Goal: Learn about a topic: Learn about a topic

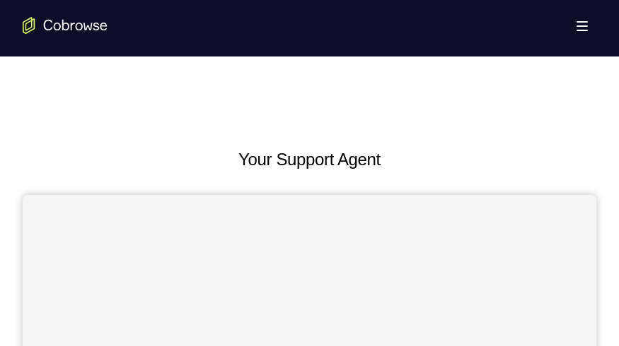
scroll to position [622, 0]
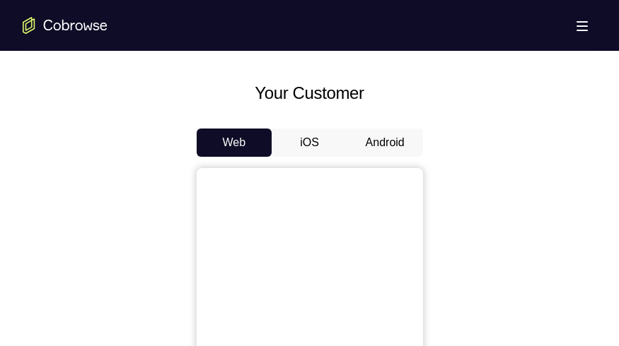
click at [383, 146] on button "Android" at bounding box center [385, 143] width 76 height 28
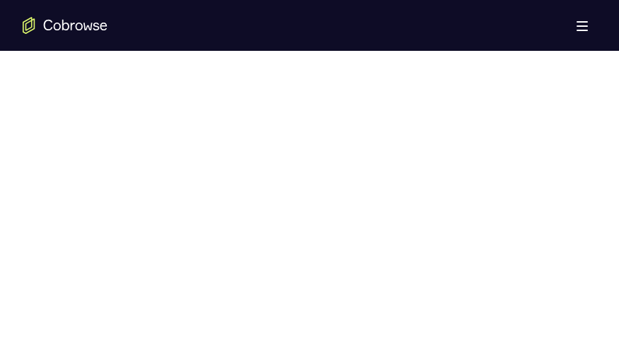
scroll to position [0, 0]
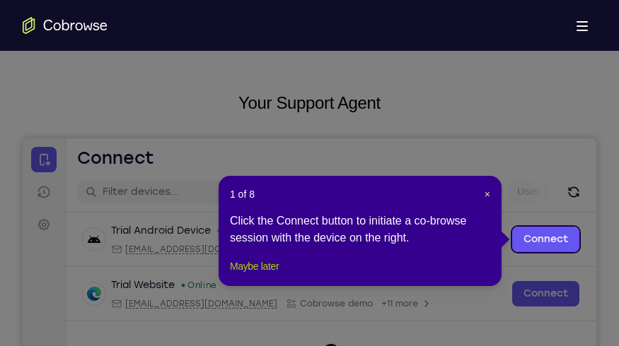
click at [243, 275] on button "Maybe later" at bounding box center [254, 266] width 49 height 17
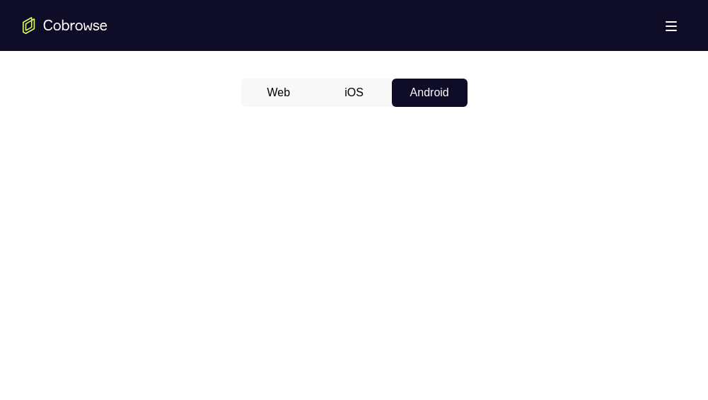
scroll to position [792, 0]
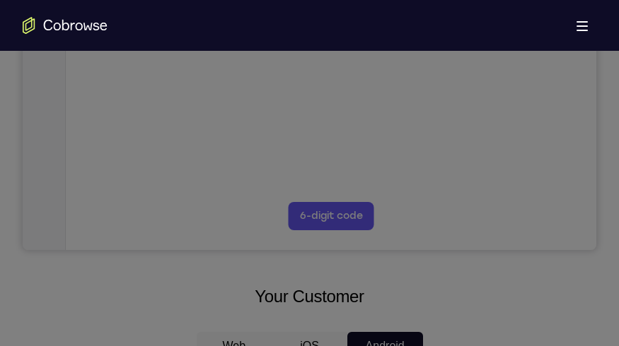
scroll to position [291, 0]
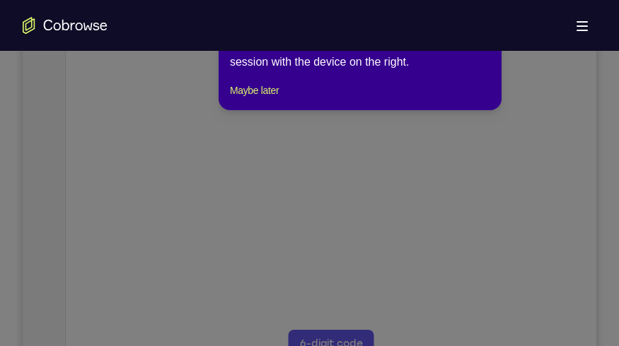
click at [252, 96] on div "1 of 8 × Click the Connect button to initiate a co-browse session with the devi…" at bounding box center [360, 55] width 283 height 110
click at [254, 99] on button "Maybe later" at bounding box center [254, 90] width 49 height 17
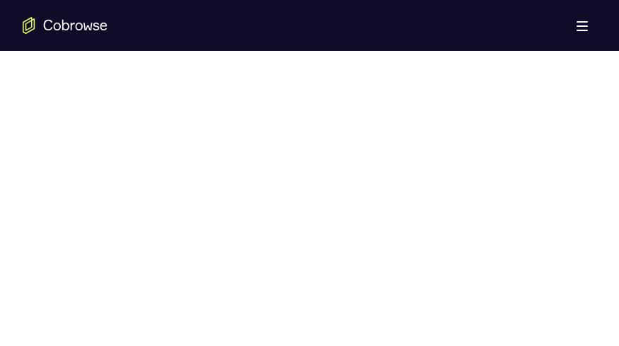
scroll to position [913, 0]
